Goal: Browse casually

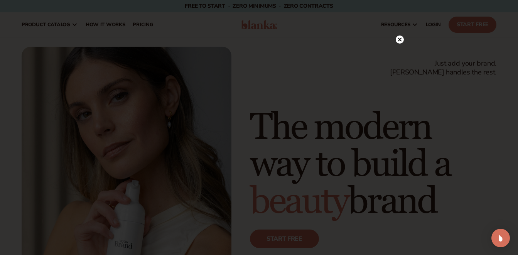
click at [401, 38] on circle at bounding box center [400, 39] width 8 height 8
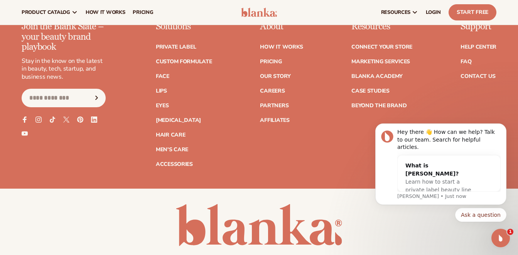
scroll to position [2763, 0]
